Goal: Transaction & Acquisition: Purchase product/service

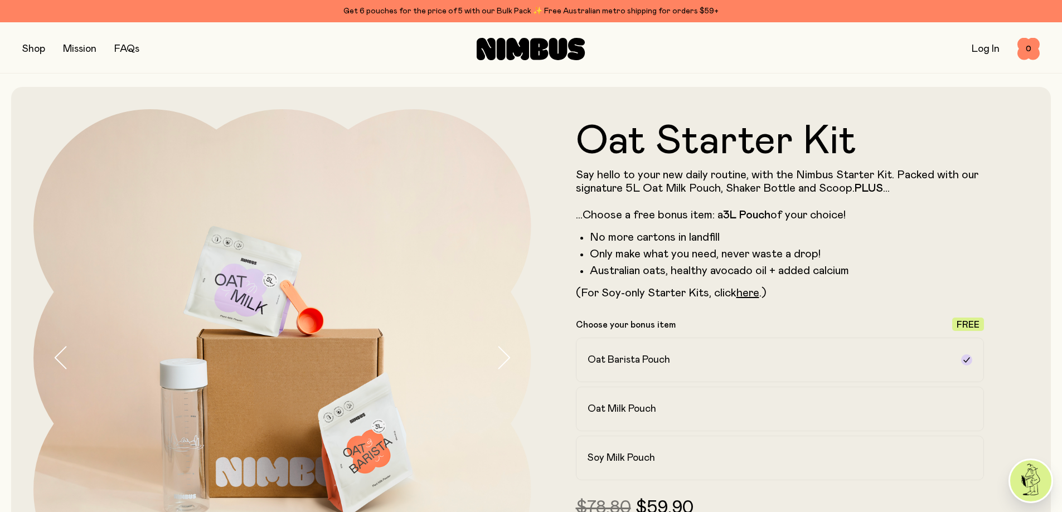
click at [43, 52] on button "button" at bounding box center [33, 49] width 23 height 16
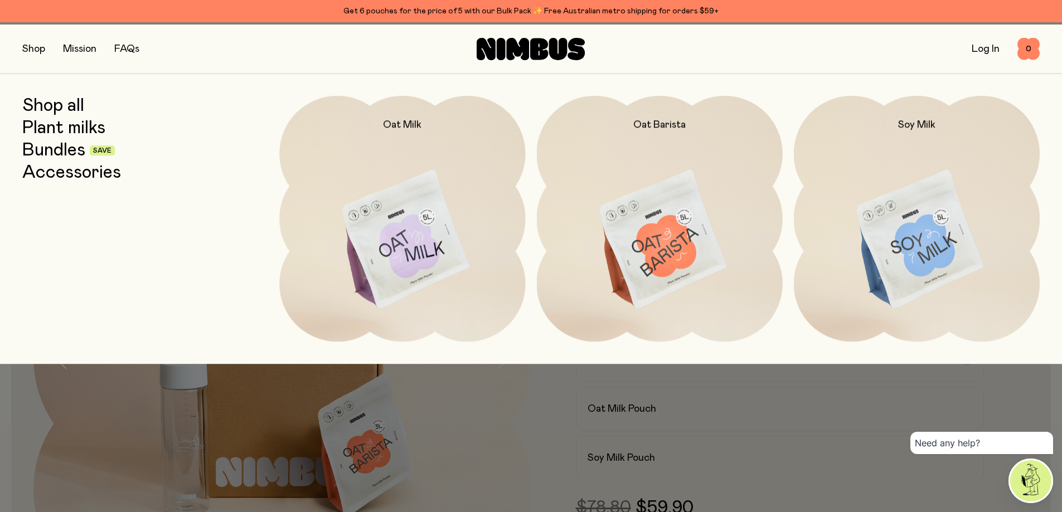
click at [64, 110] on link "Shop all" at bounding box center [53, 106] width 62 height 20
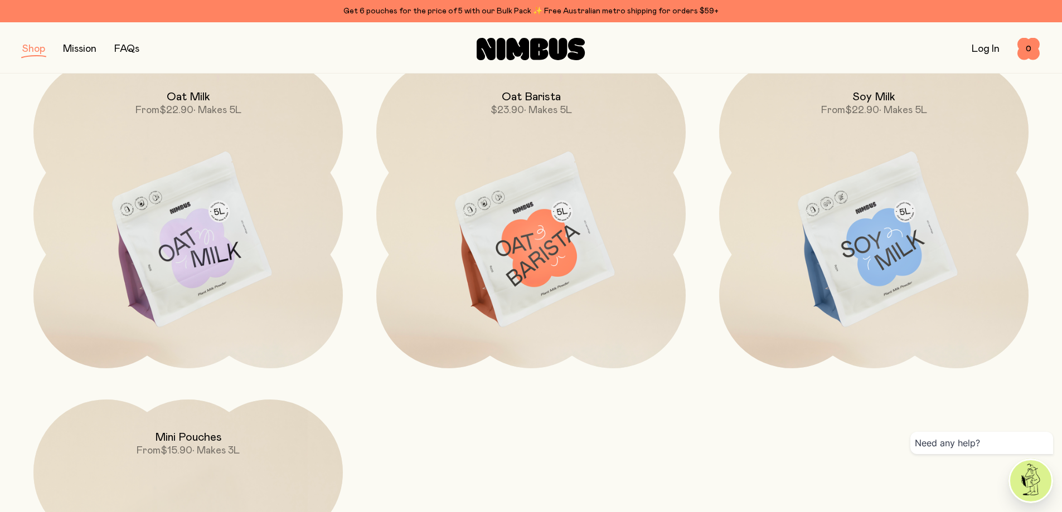
scroll to position [223, 0]
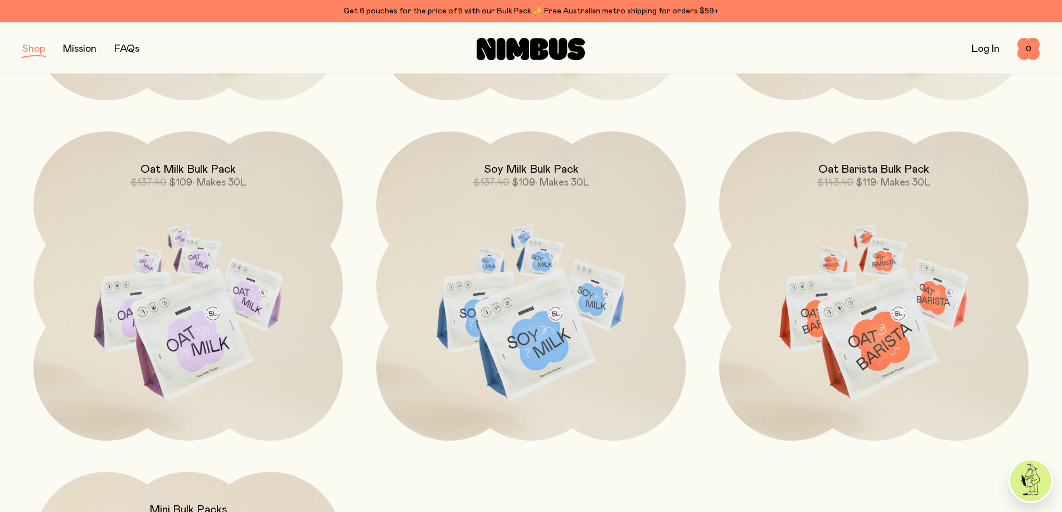
scroll to position [1282, 0]
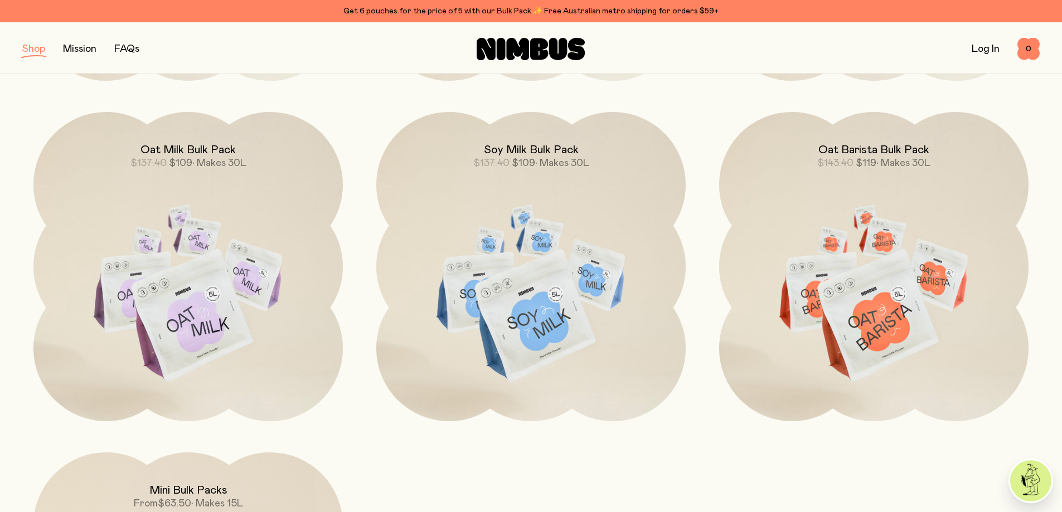
click at [363, 475] on div "Oat Starter Kit $78.80 $59.90 Soy Starter Kit $76.80 $59.90 • Makes 8L Barista …" at bounding box center [530, 267] width 1017 height 990
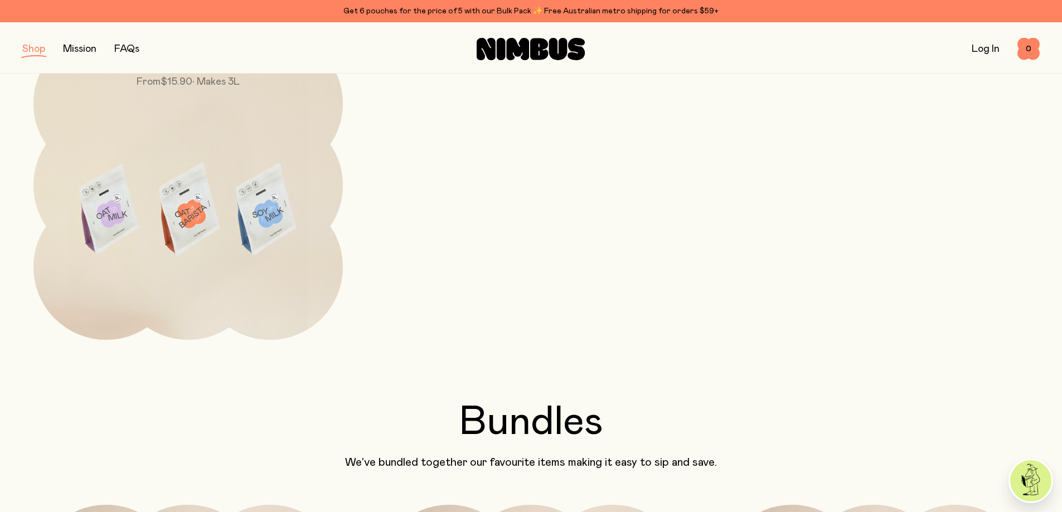
scroll to position [557, 0]
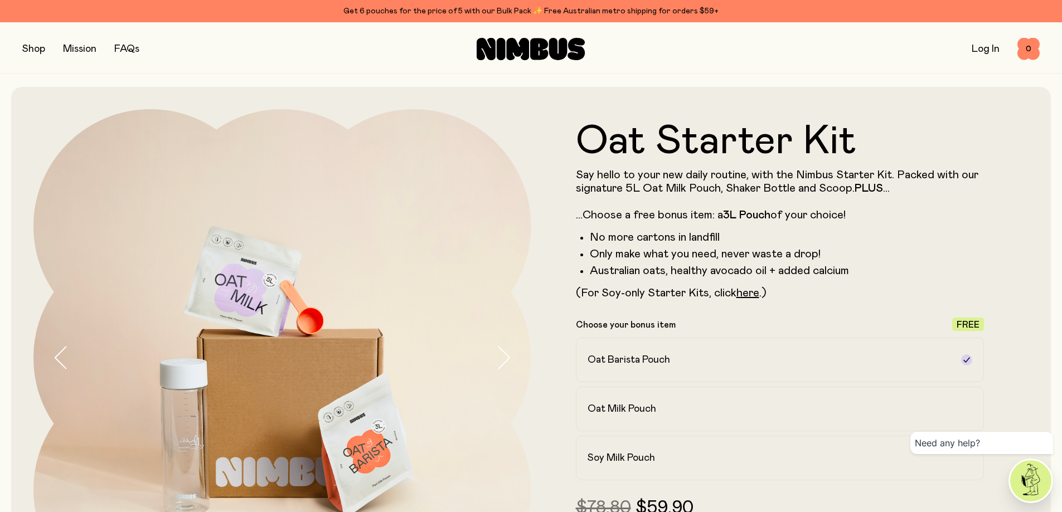
click at [45, 51] on button "button" at bounding box center [33, 49] width 23 height 16
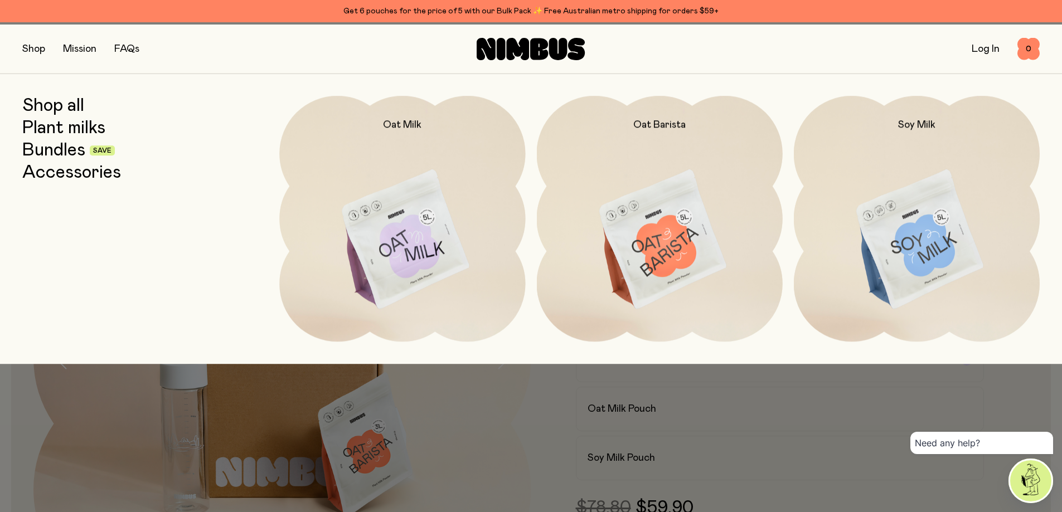
click at [76, 131] on link "Plant milks" at bounding box center [63, 128] width 83 height 20
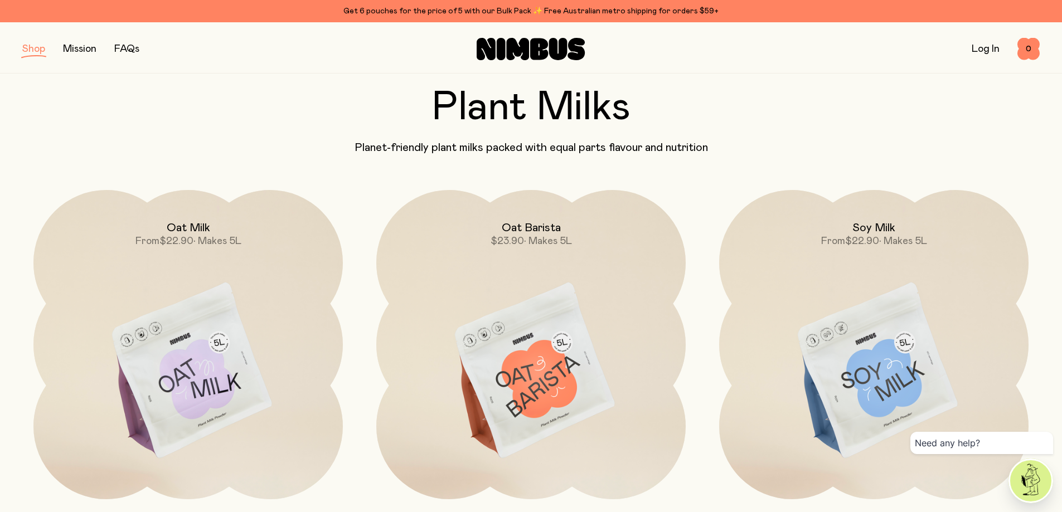
scroll to position [223, 0]
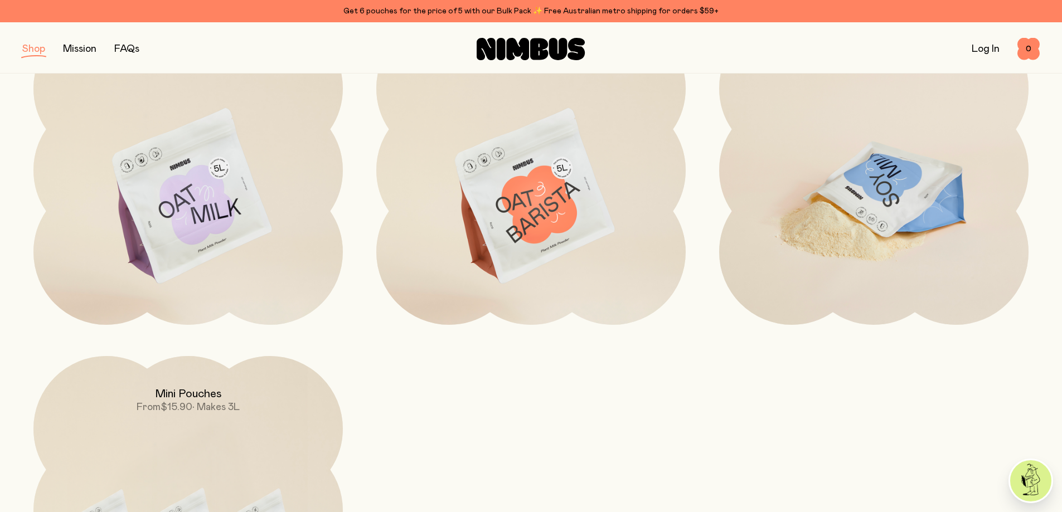
click at [882, 205] on img at bounding box center [873, 197] width 309 height 363
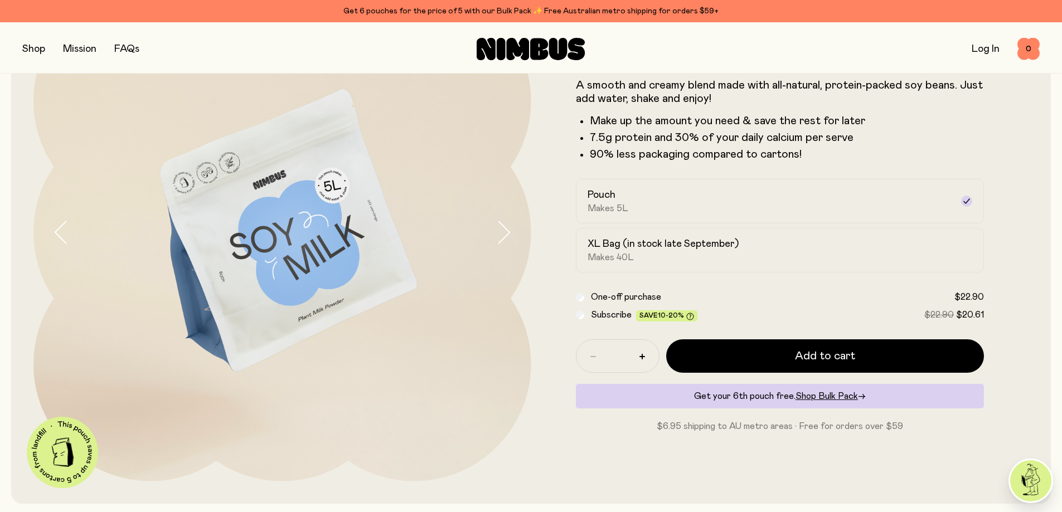
scroll to position [111, 0]
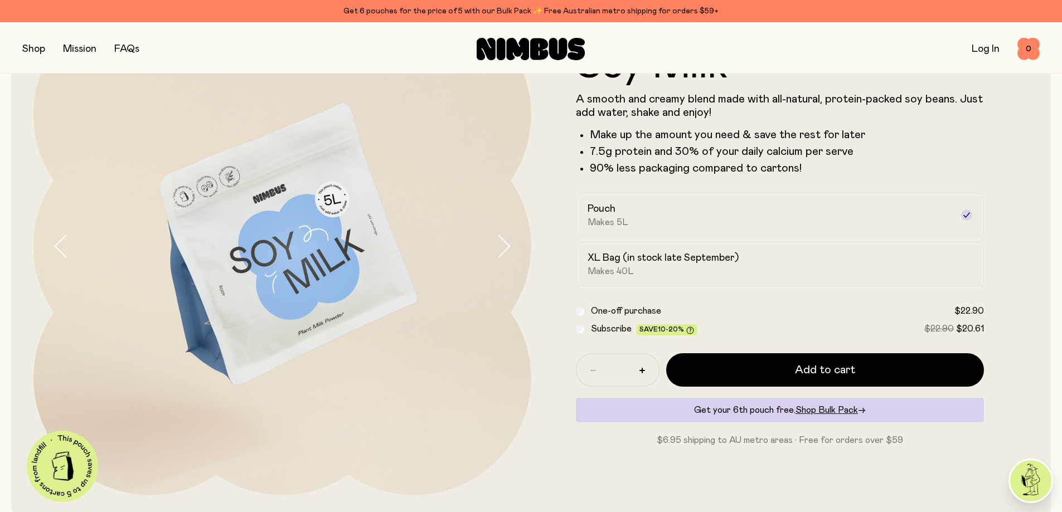
click at [234, 288] on img at bounding box center [282, 247] width 498 height 498
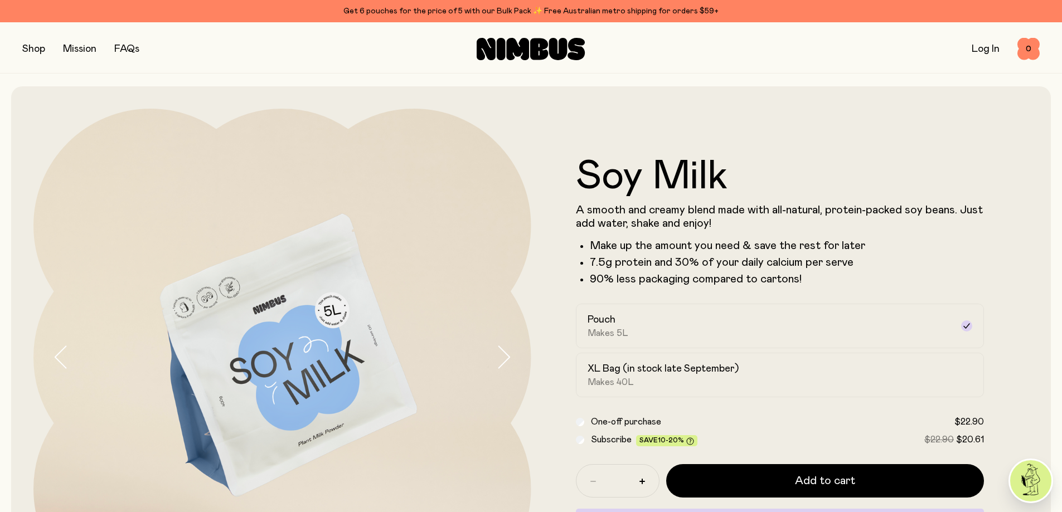
scroll to position [0, 0]
click at [634, 380] on span "Makes 40L" at bounding box center [610, 382] width 46 height 11
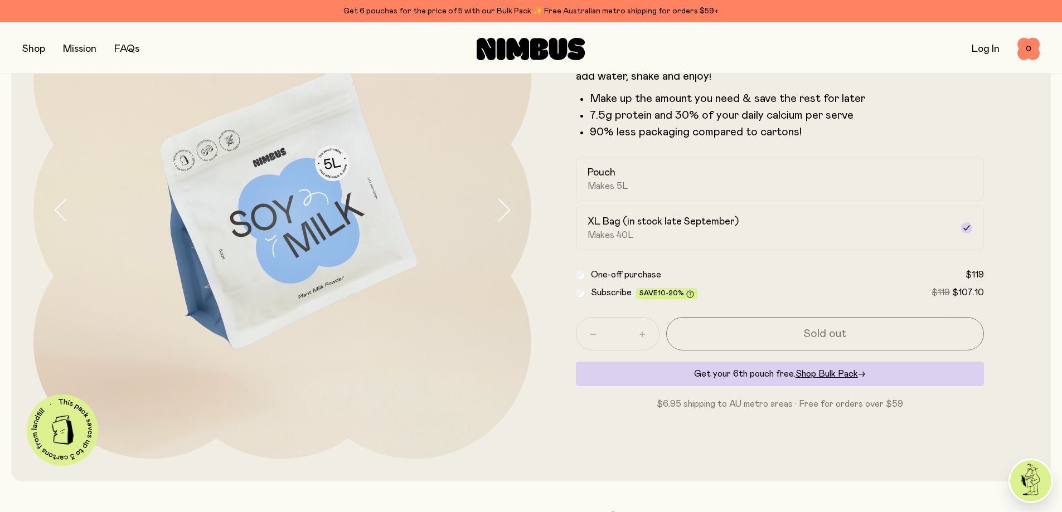
scroll to position [167, 0]
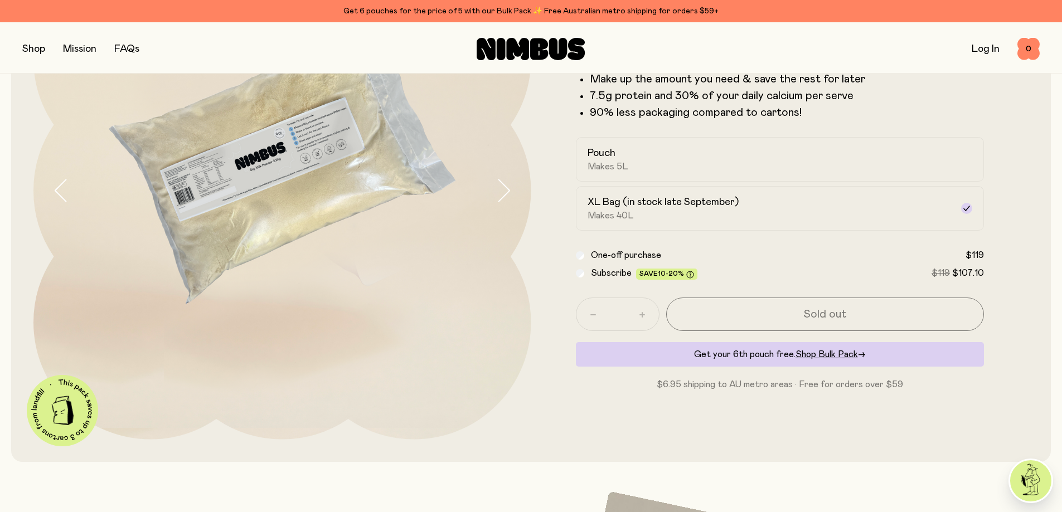
click at [31, 279] on div "Soy Milk A smooth and creamy blend made with all-natural, protein-packed soy be…" at bounding box center [530, 191] width 1039 height 542
click at [66, 188] on icon "button" at bounding box center [60, 191] width 11 height 22
